Goal: Task Accomplishment & Management: Manage account settings

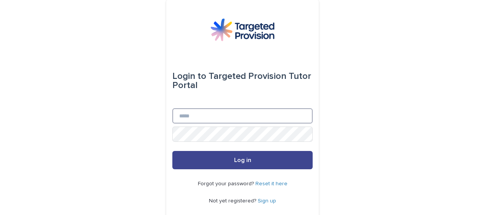
type input "**********"
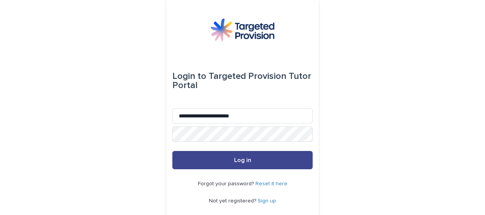
click at [213, 160] on button "Log in" at bounding box center [243, 160] width 140 height 18
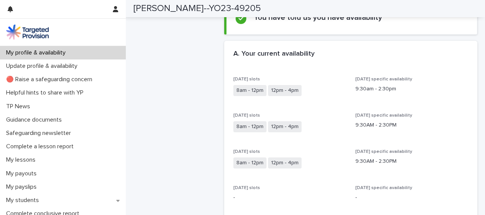
scroll to position [72, 0]
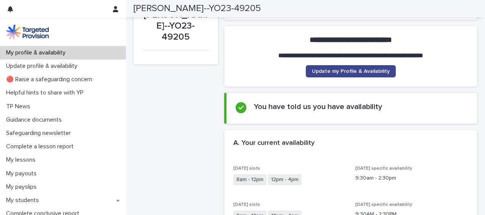
click at [356, 69] on span "Update my Profile & Availability" at bounding box center [351, 71] width 78 height 5
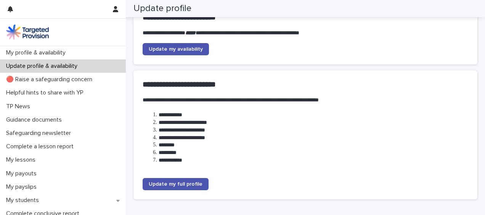
scroll to position [106, 0]
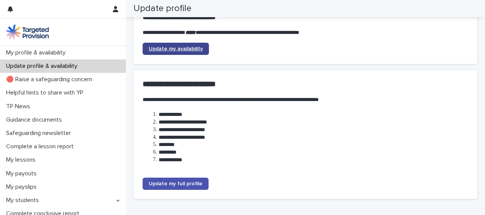
click at [187, 47] on span "Update my availability" at bounding box center [176, 48] width 54 height 5
